Goal: Find specific page/section: Find specific page/section

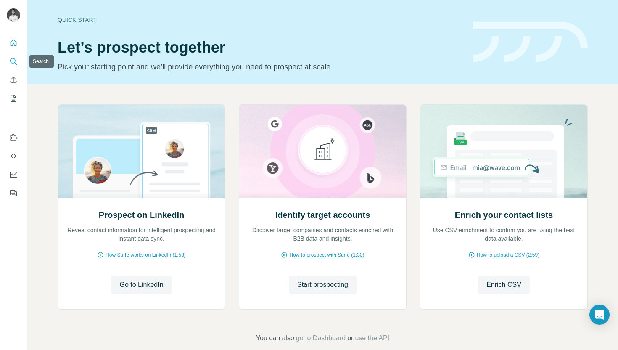
click at [8, 64] on button "Search" at bounding box center [13, 61] width 13 height 15
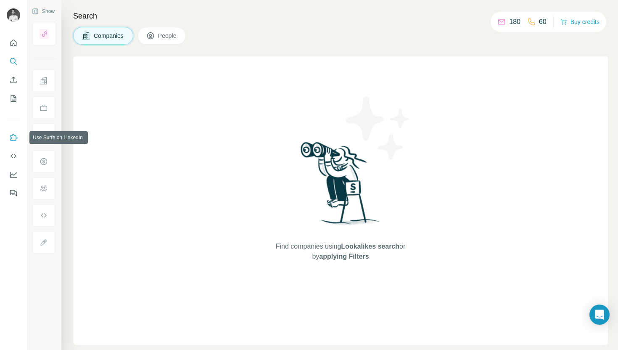
click at [14, 140] on icon "Use Surfe on LinkedIn" at bounding box center [13, 137] width 8 height 8
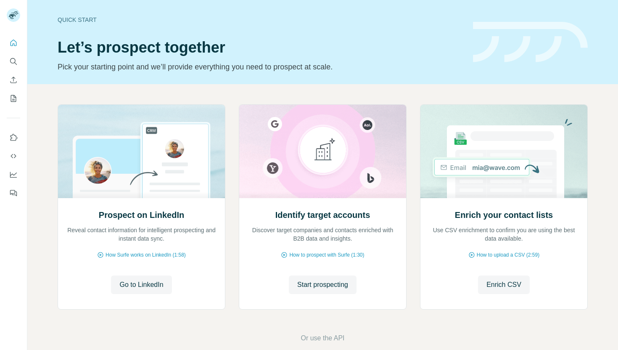
scroll to position [13, 0]
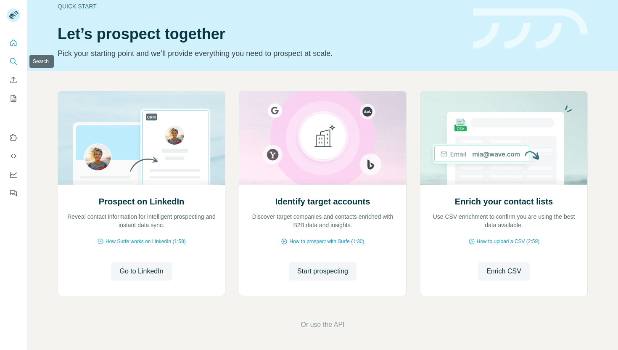
click at [13, 61] on icon "Search" at bounding box center [13, 61] width 8 height 8
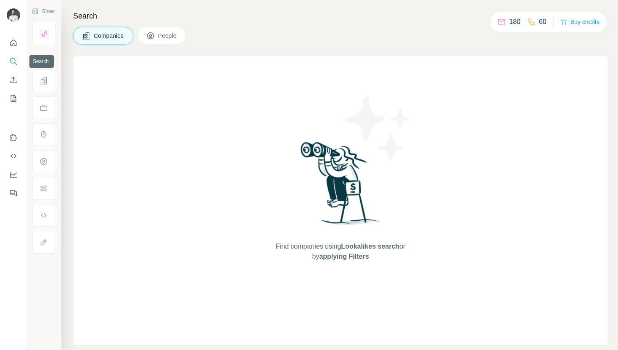
click at [12, 60] on icon "Search" at bounding box center [13, 61] width 8 height 8
